Goal: Find specific page/section: Find specific page/section

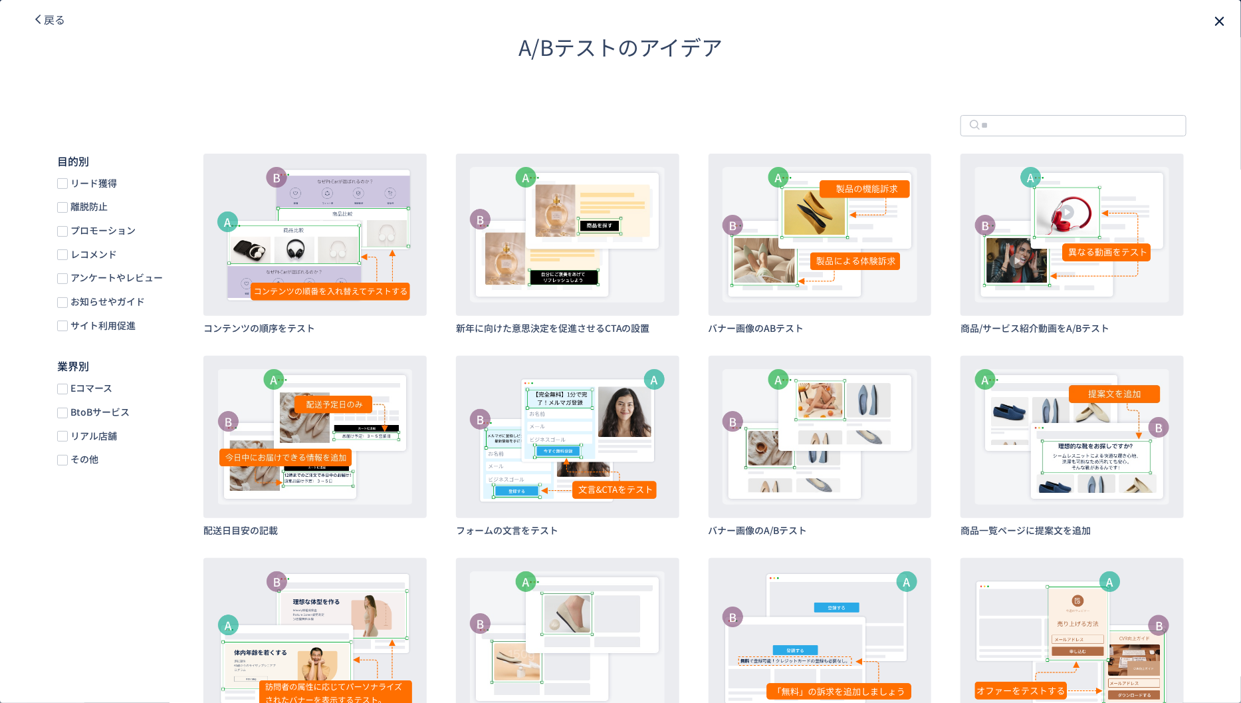
click at [1212, 20] on icon "close" at bounding box center [1220, 21] width 16 height 16
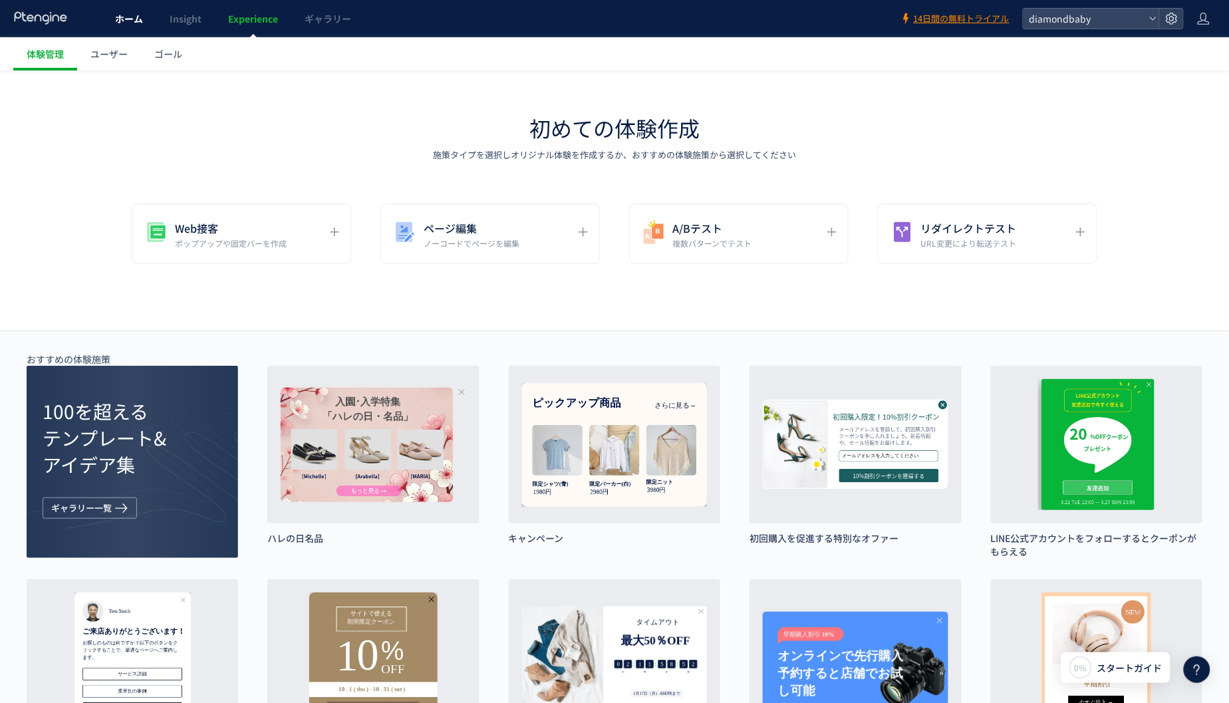
click at [128, 18] on span "ホーム" at bounding box center [129, 18] width 28 height 13
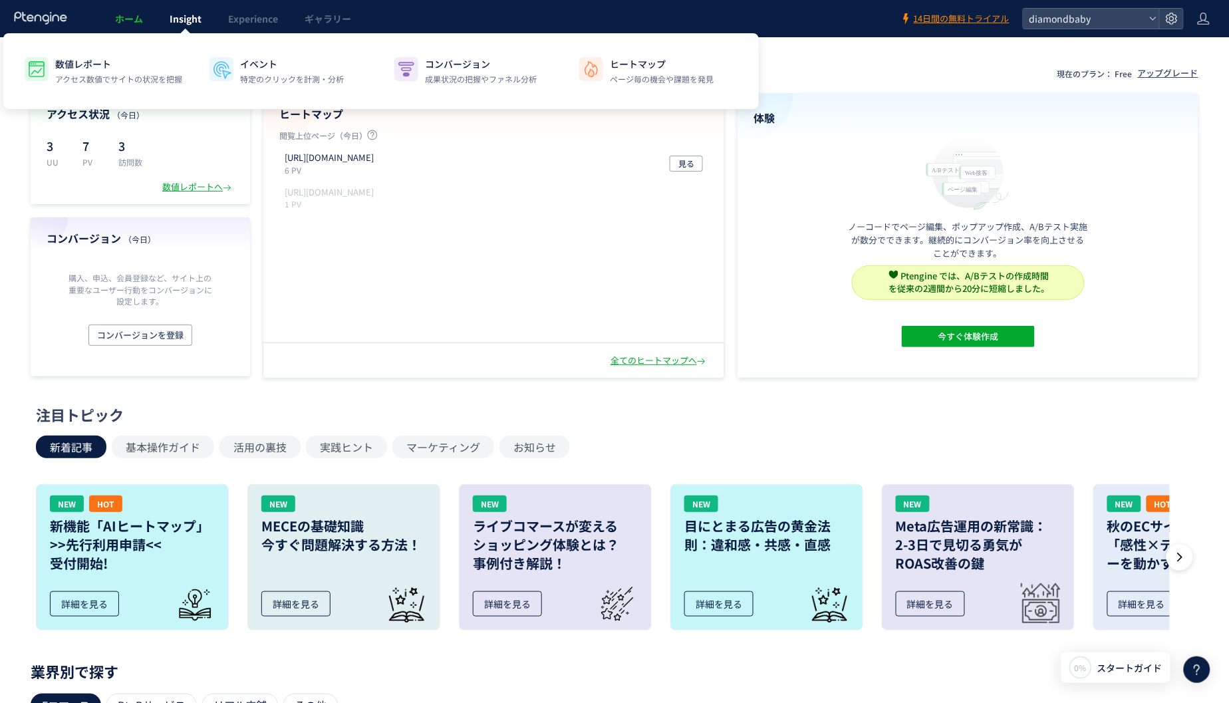
click at [190, 18] on span "Insight" at bounding box center [186, 18] width 32 height 13
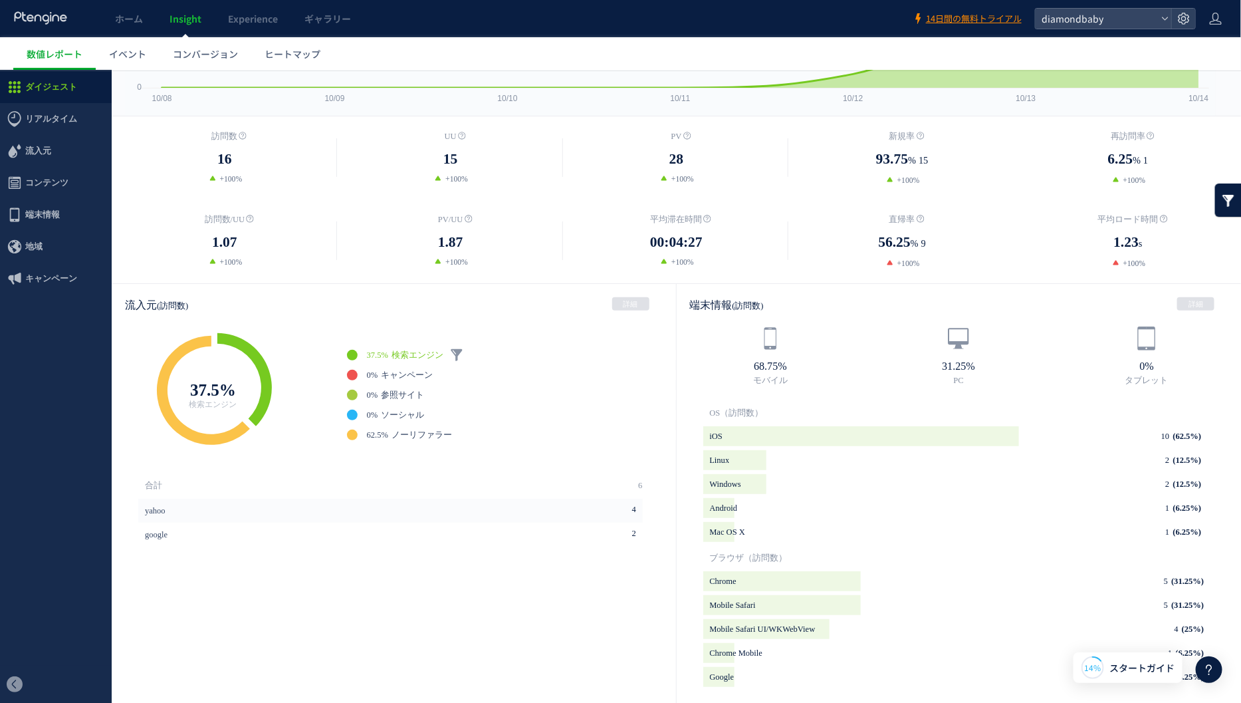
scroll to position [166, 0]
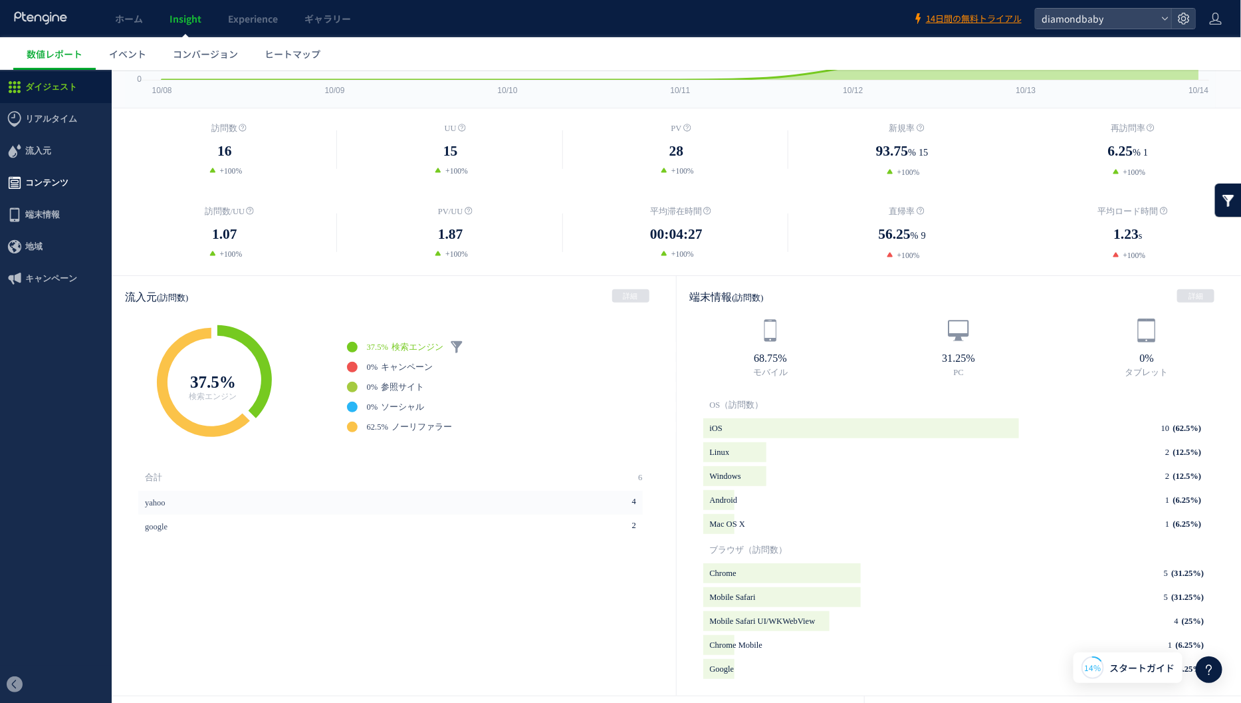
click at [72, 182] on span "コンテンツ" at bounding box center [56, 182] width 112 height 32
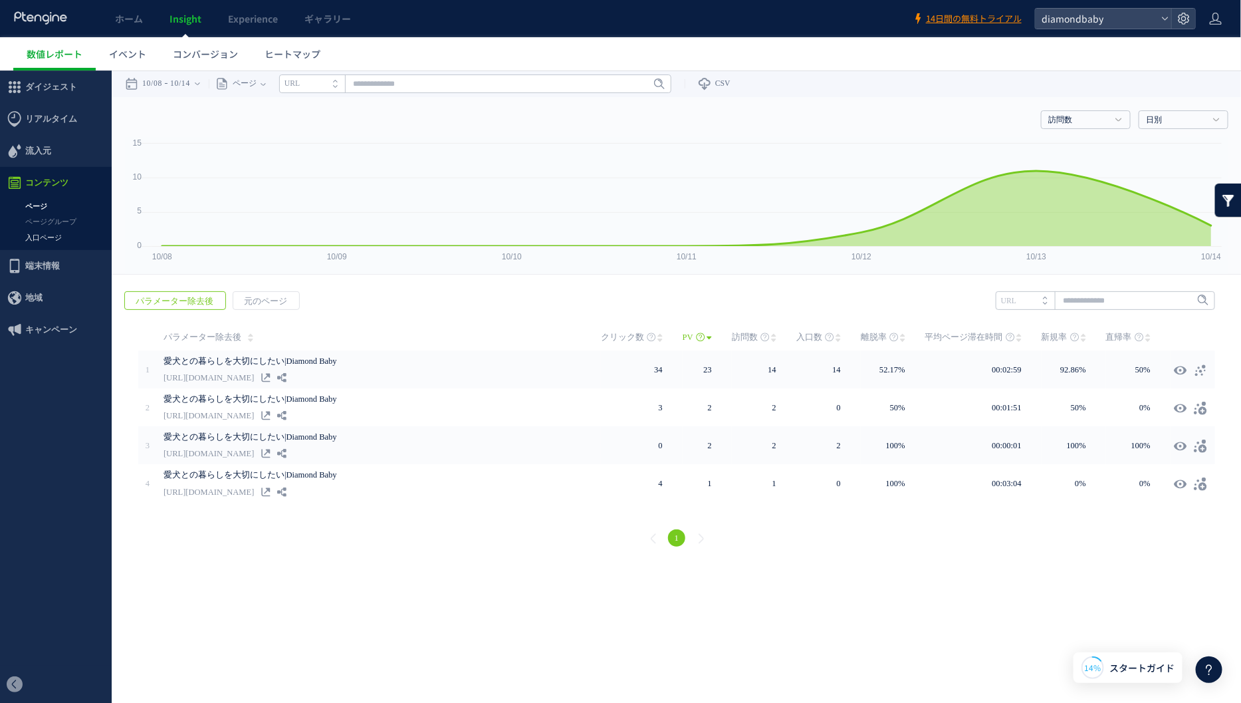
click at [55, 237] on link "入口ページ" at bounding box center [56, 236] width 112 height 15
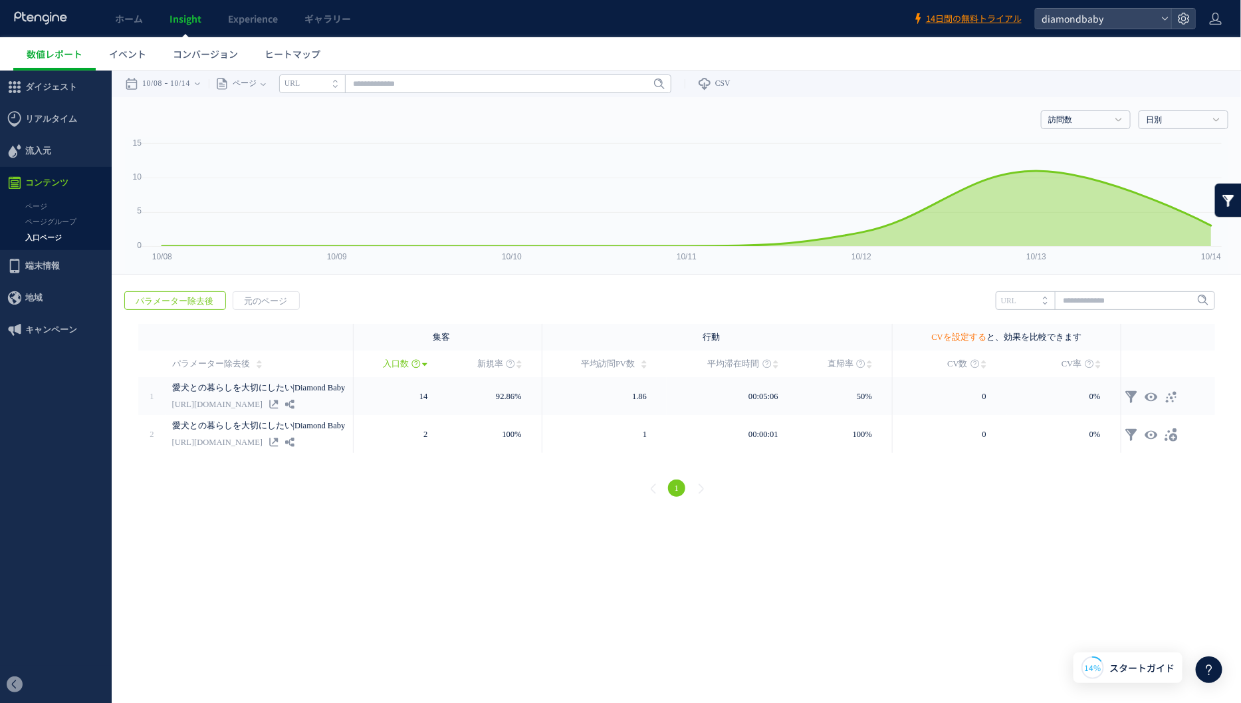
click at [964, 336] on link "CVを設定する" at bounding box center [959, 336] width 55 height 9
